Goal: Navigation & Orientation: Find specific page/section

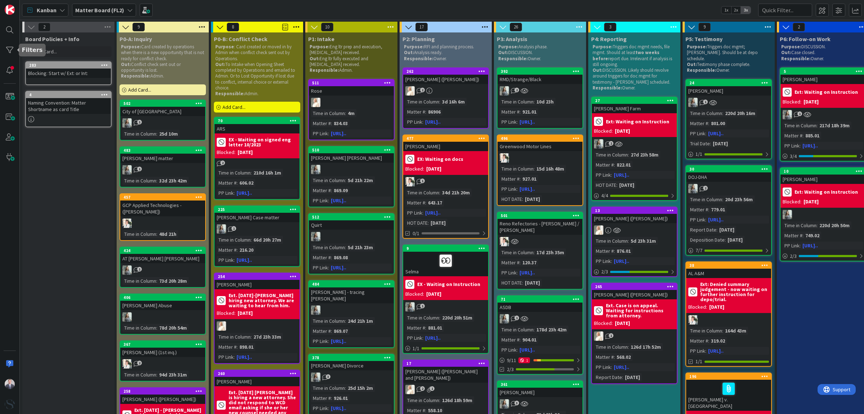
click at [8, 53] on div at bounding box center [10, 50] width 14 height 14
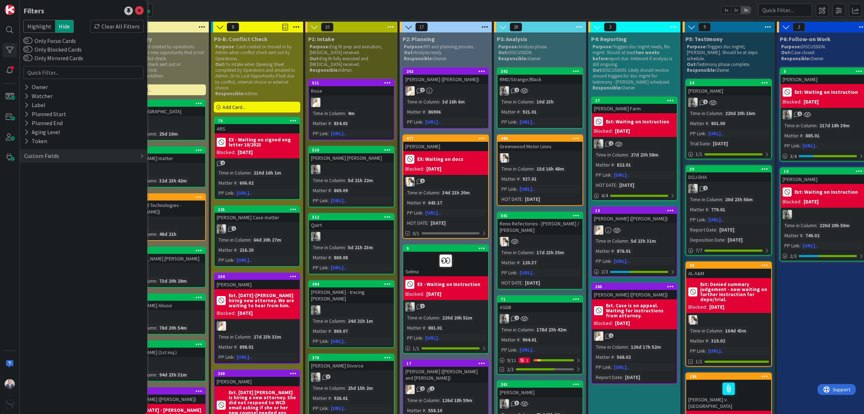
click at [25, 94] on icon at bounding box center [26, 96] width 5 height 6
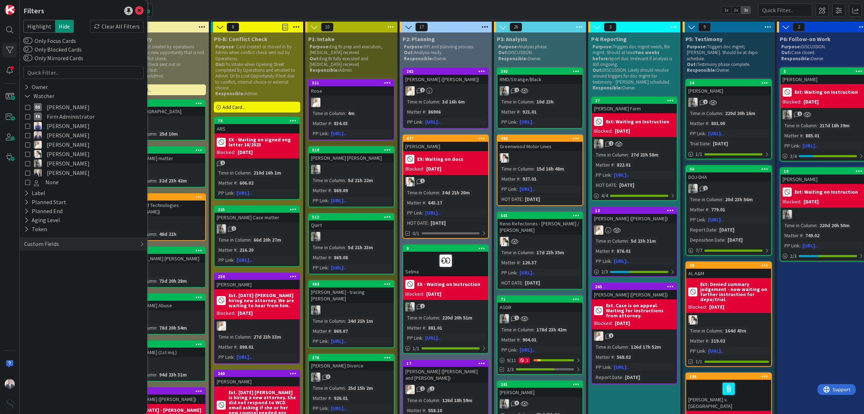
click at [26, 134] on icon at bounding box center [27, 135] width 5 height 5
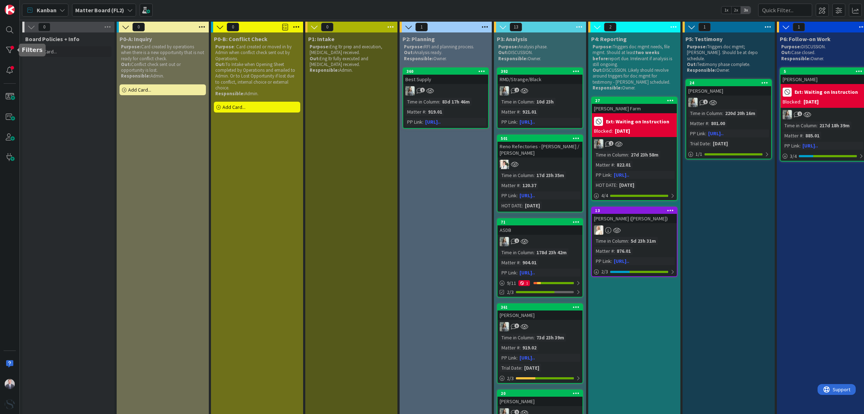
click at [8, 54] on div at bounding box center [10, 50] width 14 height 14
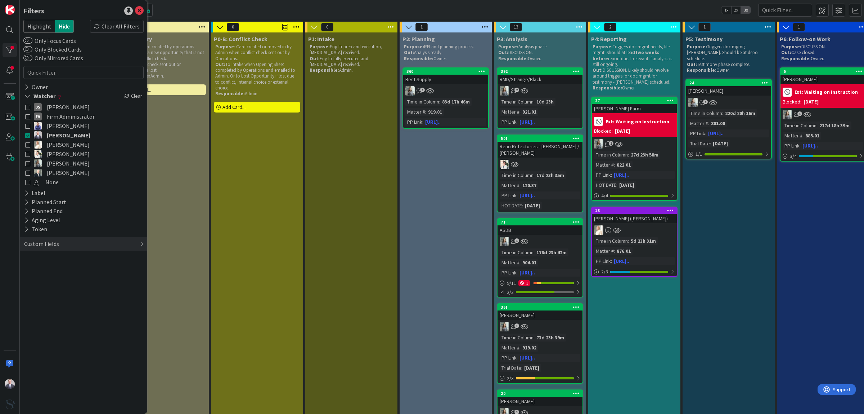
click at [116, 23] on div "Clear All Filters" at bounding box center [117, 26] width 54 height 13
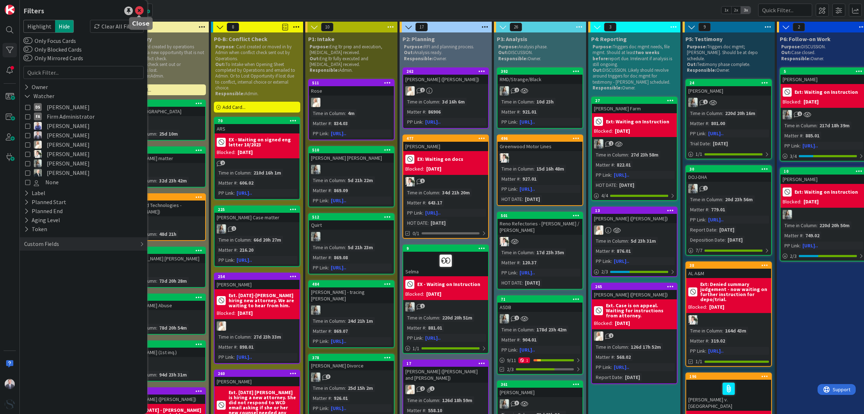
click at [138, 11] on icon at bounding box center [139, 10] width 9 height 9
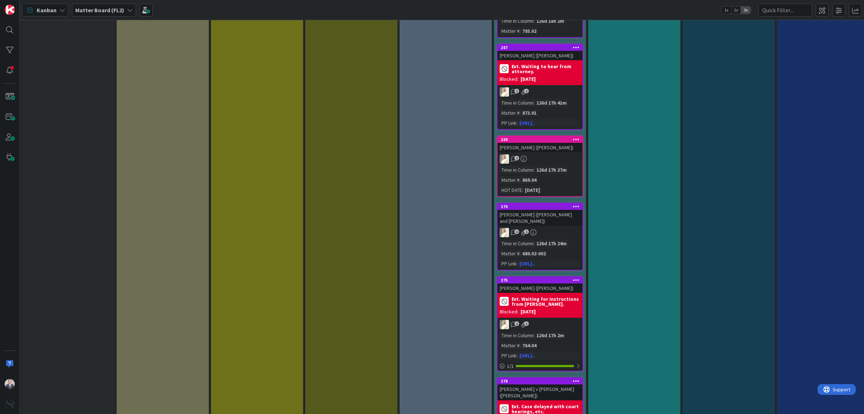
scroll to position [1801, 0]
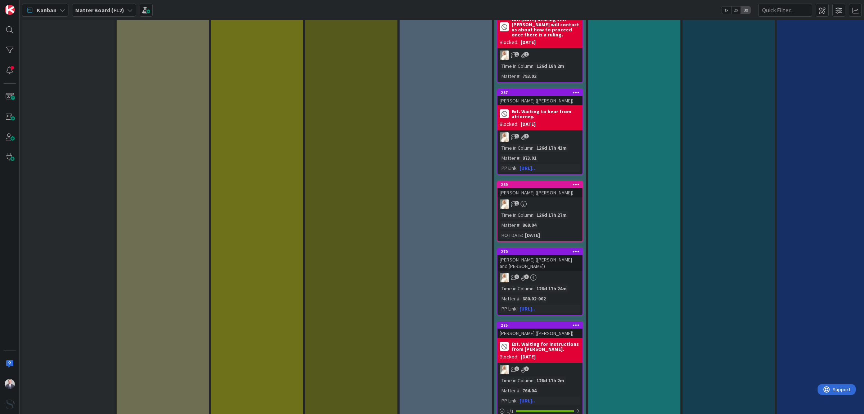
click at [559, 184] on div "269 [PERSON_NAME] ([PERSON_NAME]) 1 Time in Column : 126d 17h 27m Matter # : 86…" at bounding box center [540, 210] width 86 height 61
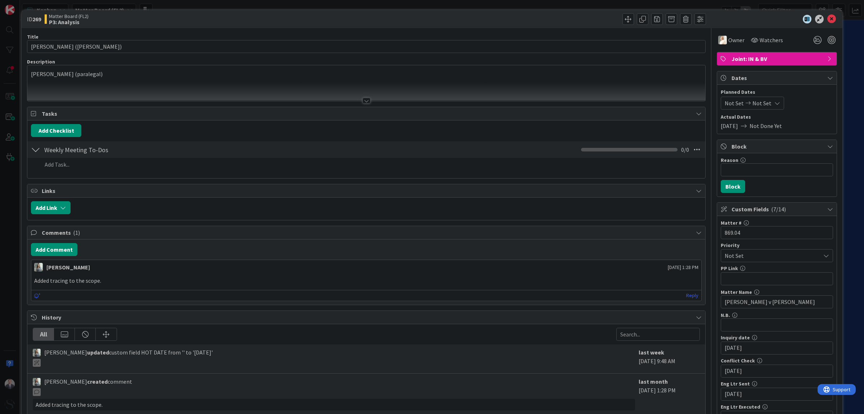
click at [764, 36] on span "Watchers" at bounding box center [771, 40] width 23 height 9
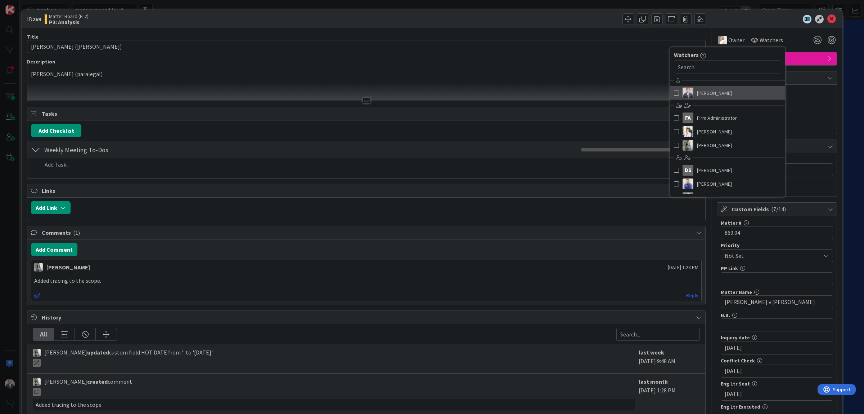
click at [674, 93] on span at bounding box center [676, 93] width 5 height 11
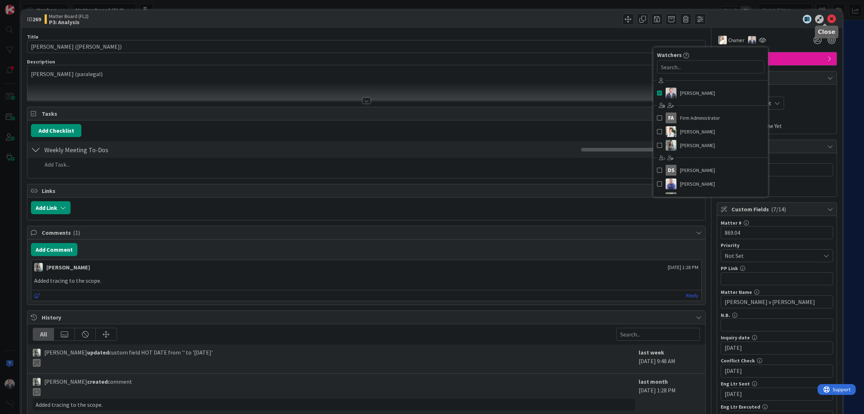
click at [828, 18] on icon at bounding box center [832, 19] width 9 height 9
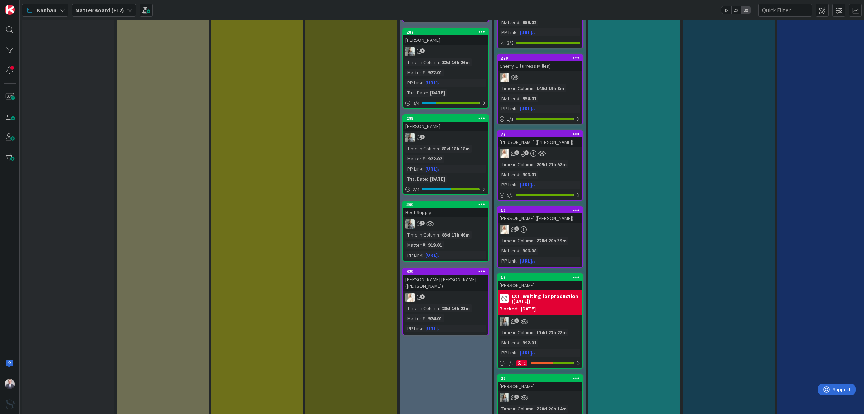
click at [304, 308] on div "10 P1: Intake Purpose: Eng ltr prep and execution, [MEDICAL_DATA] received. Out…" at bounding box center [351, 218] width 94 height 2555
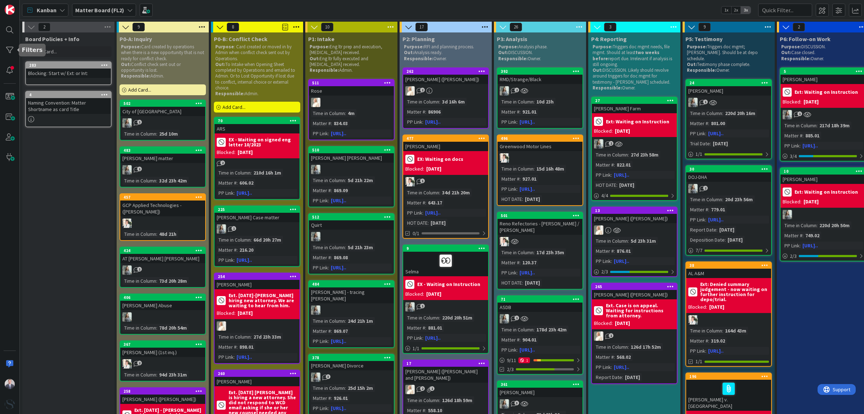
click at [5, 53] on div at bounding box center [10, 50] width 14 height 14
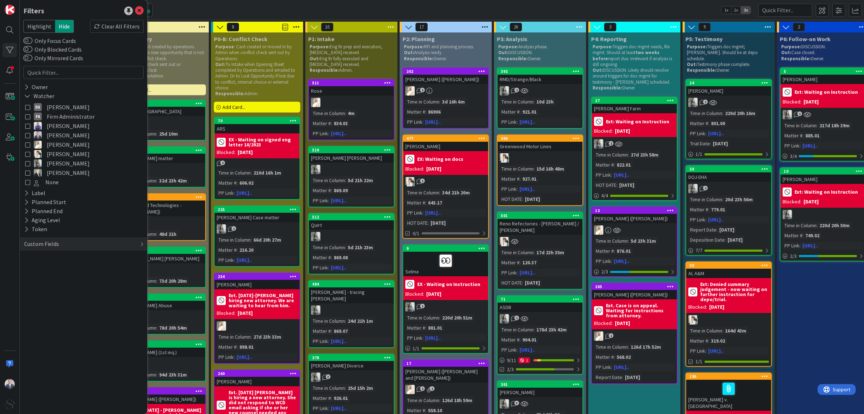
click at [29, 133] on icon at bounding box center [27, 135] width 5 height 5
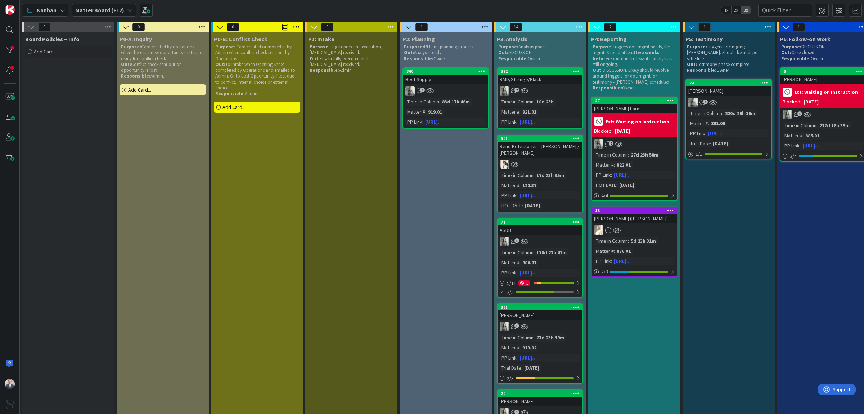
click at [560, 84] on div "392 RMD/Strange/Black 2 Time in Column : 10d 23h Matter # : 921.01 PP Link : [U…" at bounding box center [540, 97] width 86 height 61
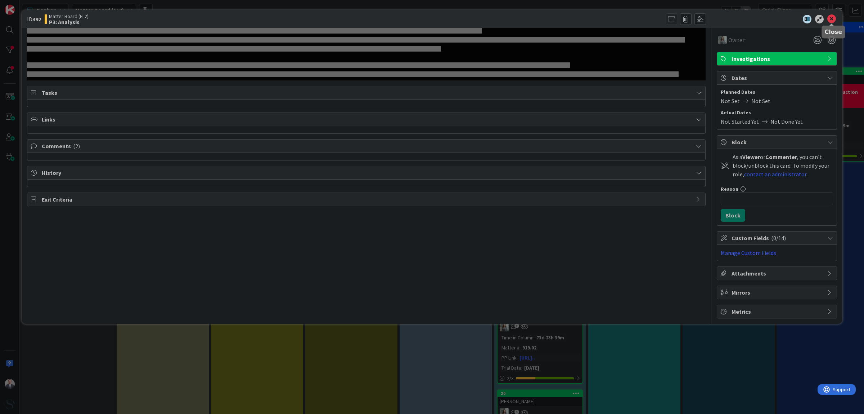
click at [834, 15] on icon at bounding box center [832, 19] width 9 height 9
